Goal: Task Accomplishment & Management: Use online tool/utility

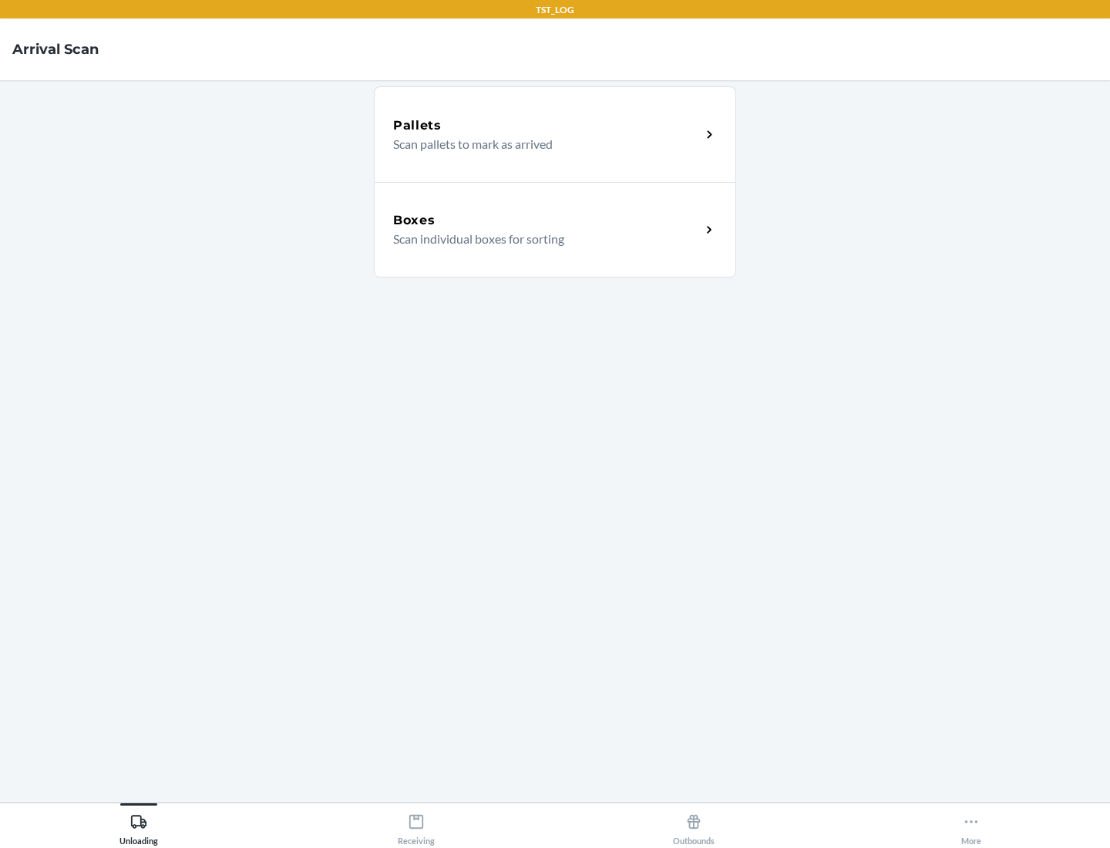
click at [547, 220] on div "Boxes" at bounding box center [547, 220] width 308 height 19
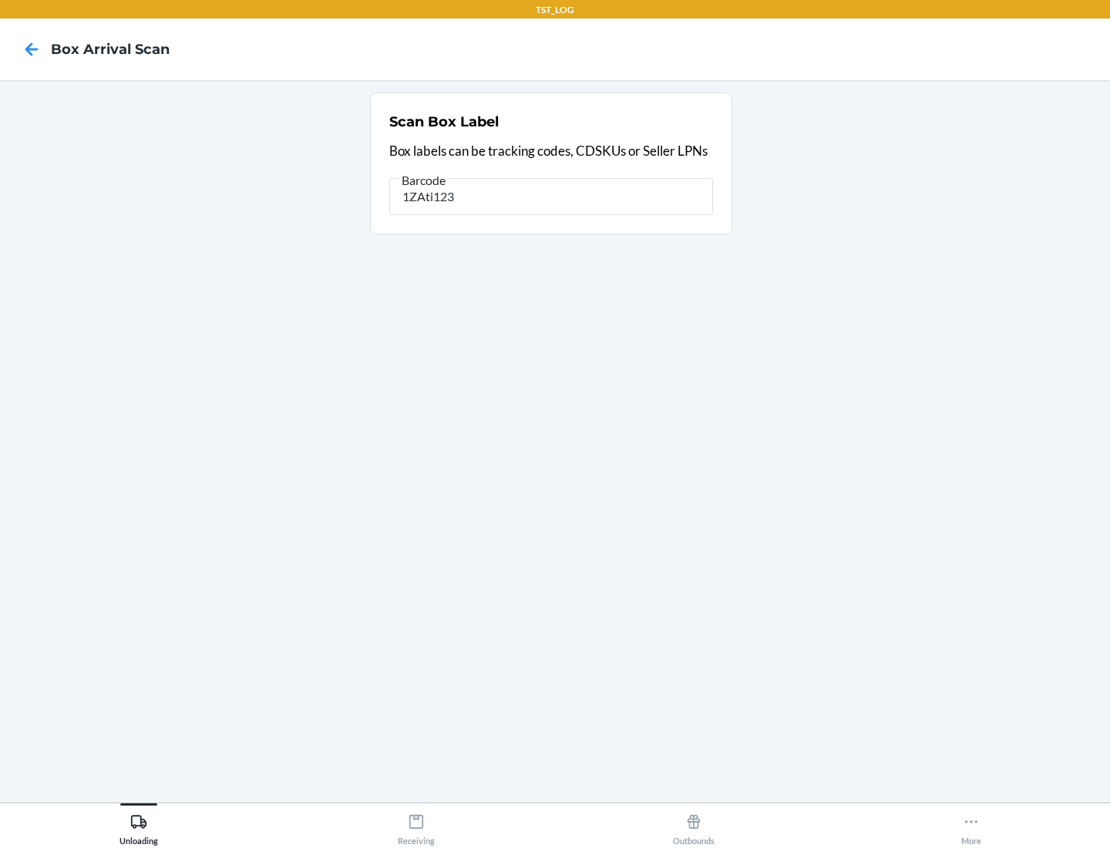
type input "1ZAti123"
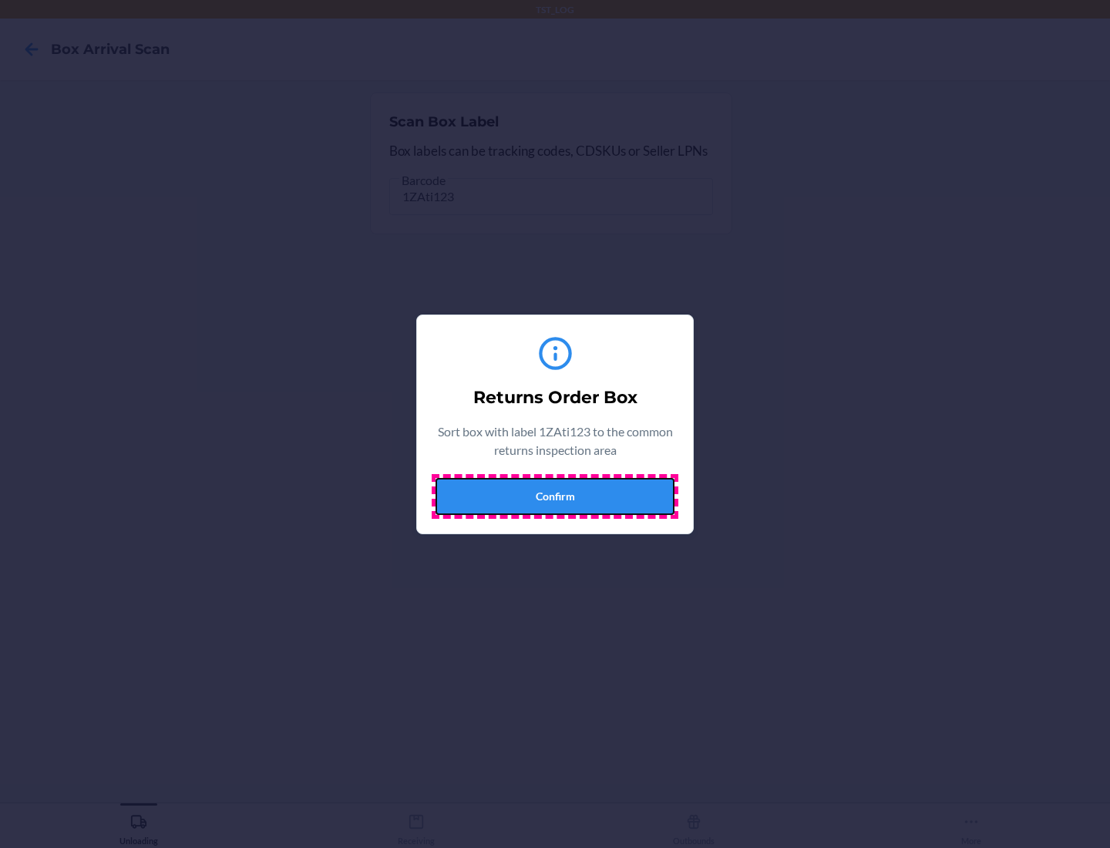
click at [555, 496] on button "Confirm" at bounding box center [555, 496] width 239 height 37
